Goal: Go to known website: Go to known website

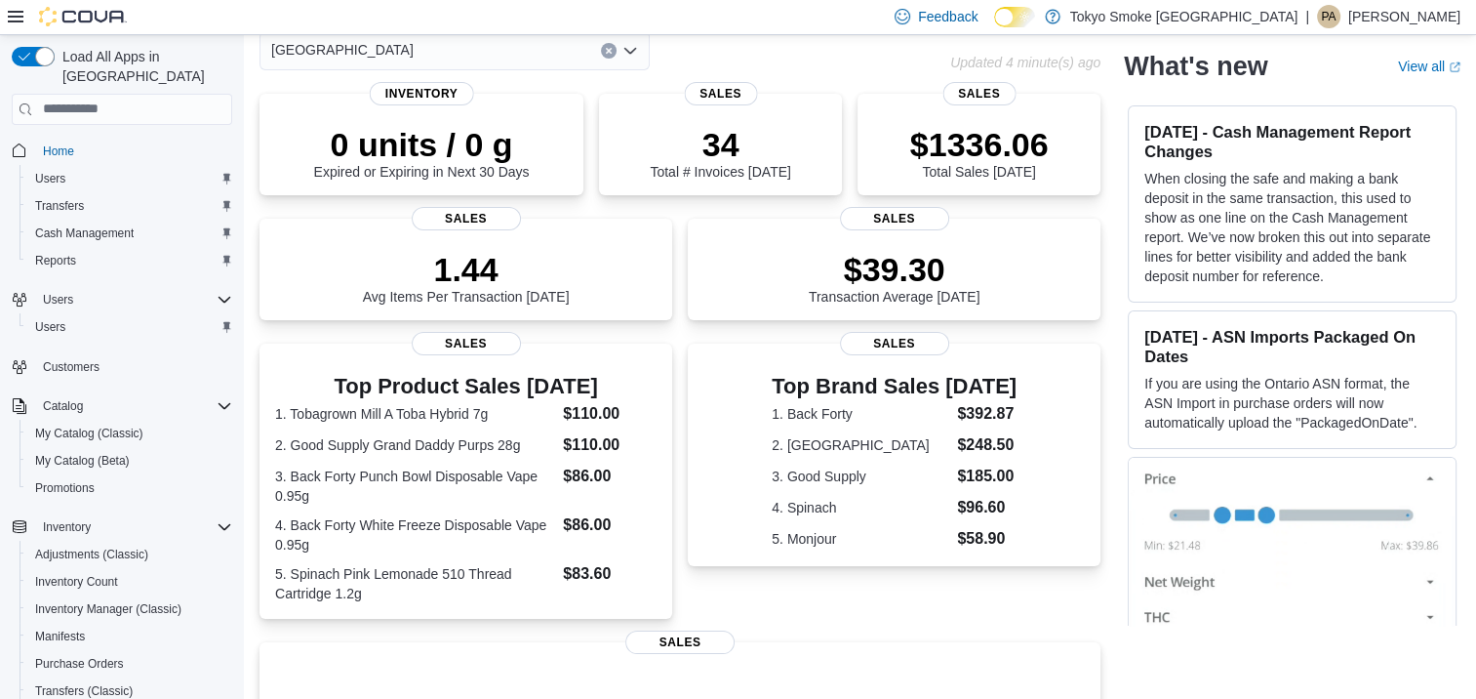
scroll to position [64, 0]
